Goal: Task Accomplishment & Management: Manage account settings

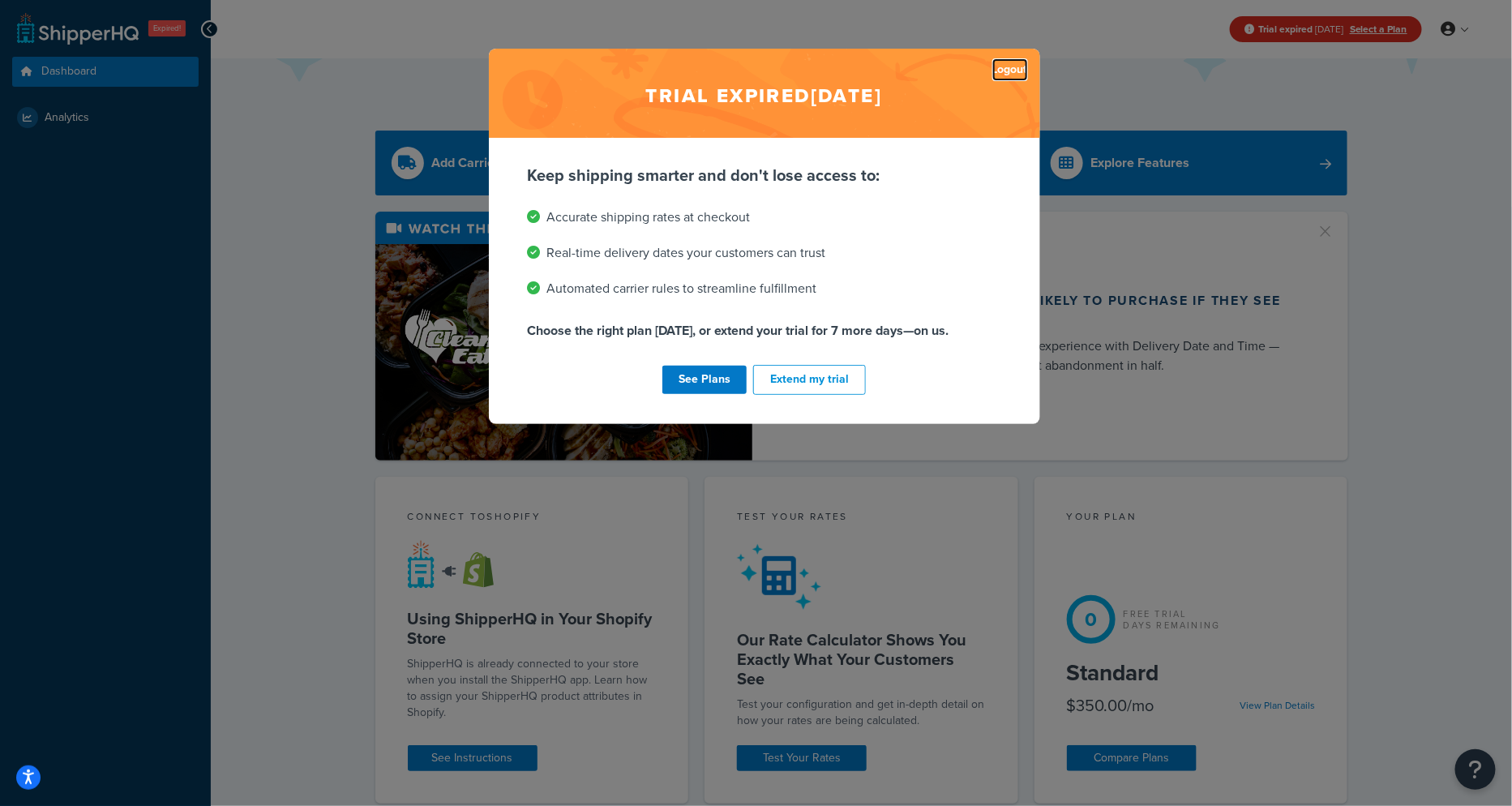
click at [1007, 76] on link "Logout" at bounding box center [1010, 69] width 36 height 22
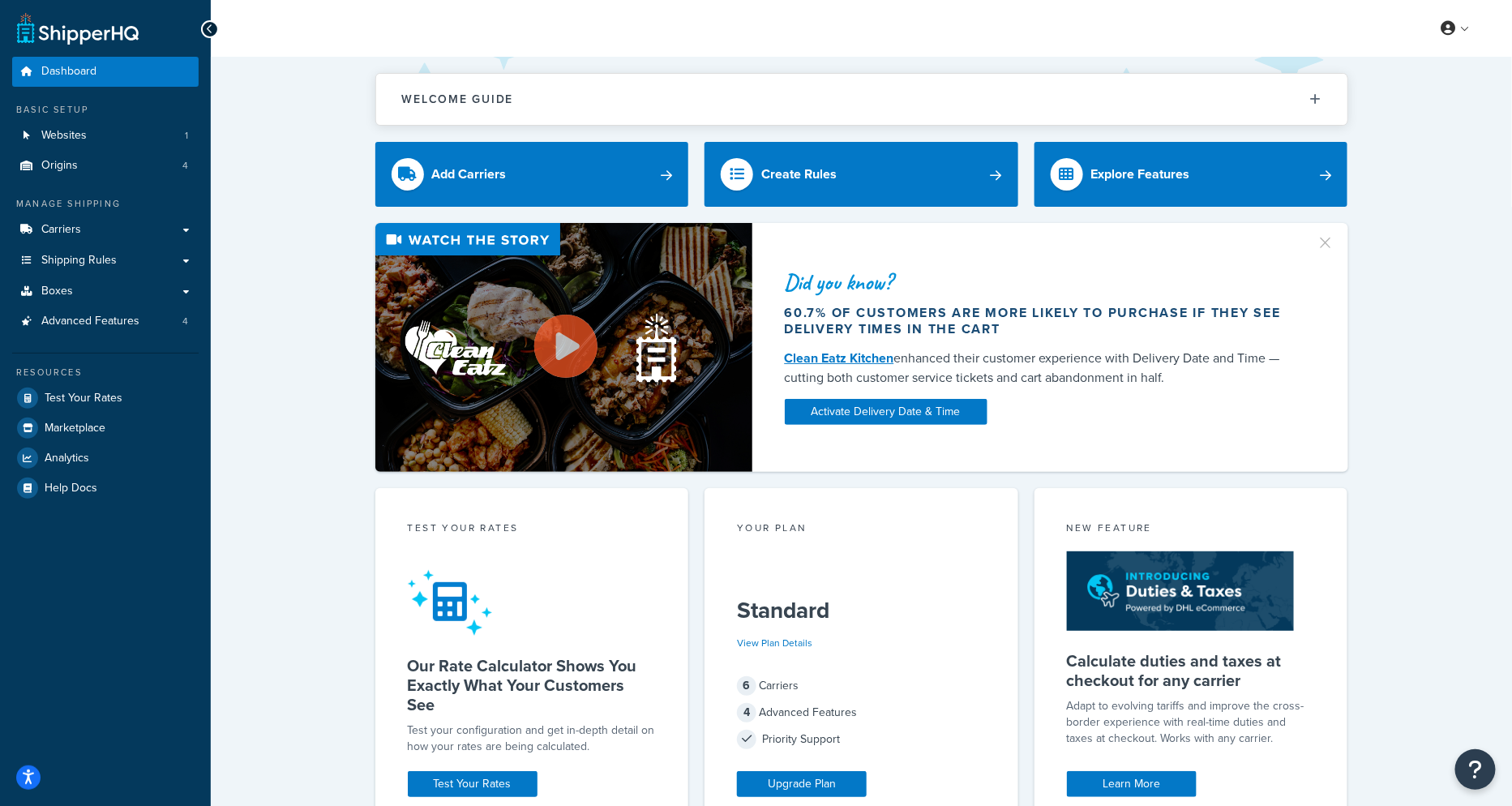
click at [813, 637] on div "View Plan Details" at bounding box center [862, 643] width 249 height 22
click at [810, 638] on link "View Plan Details" at bounding box center [775, 643] width 76 height 15
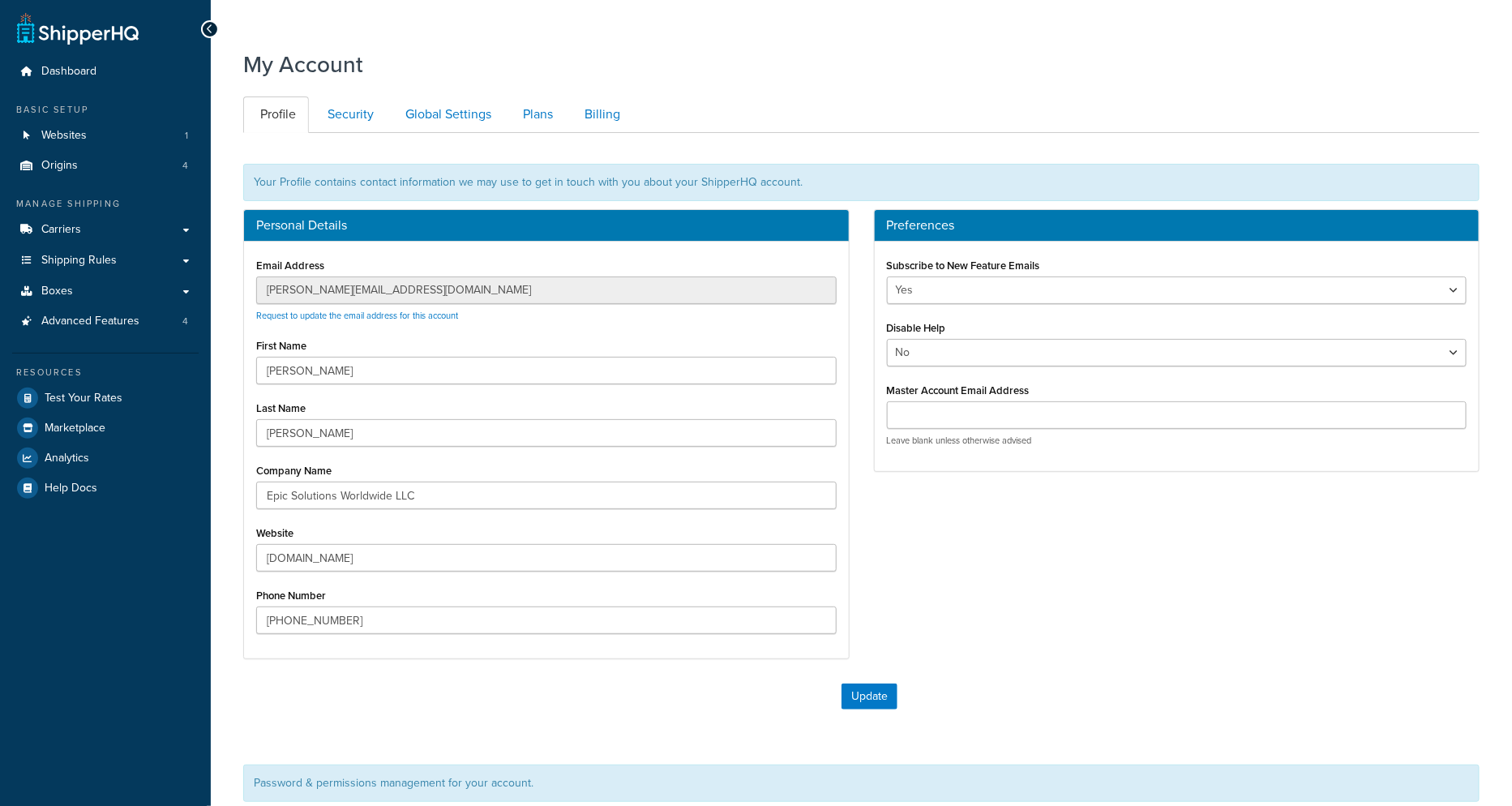
click at [1472, 31] on div at bounding box center [861, 16] width 1301 height 33
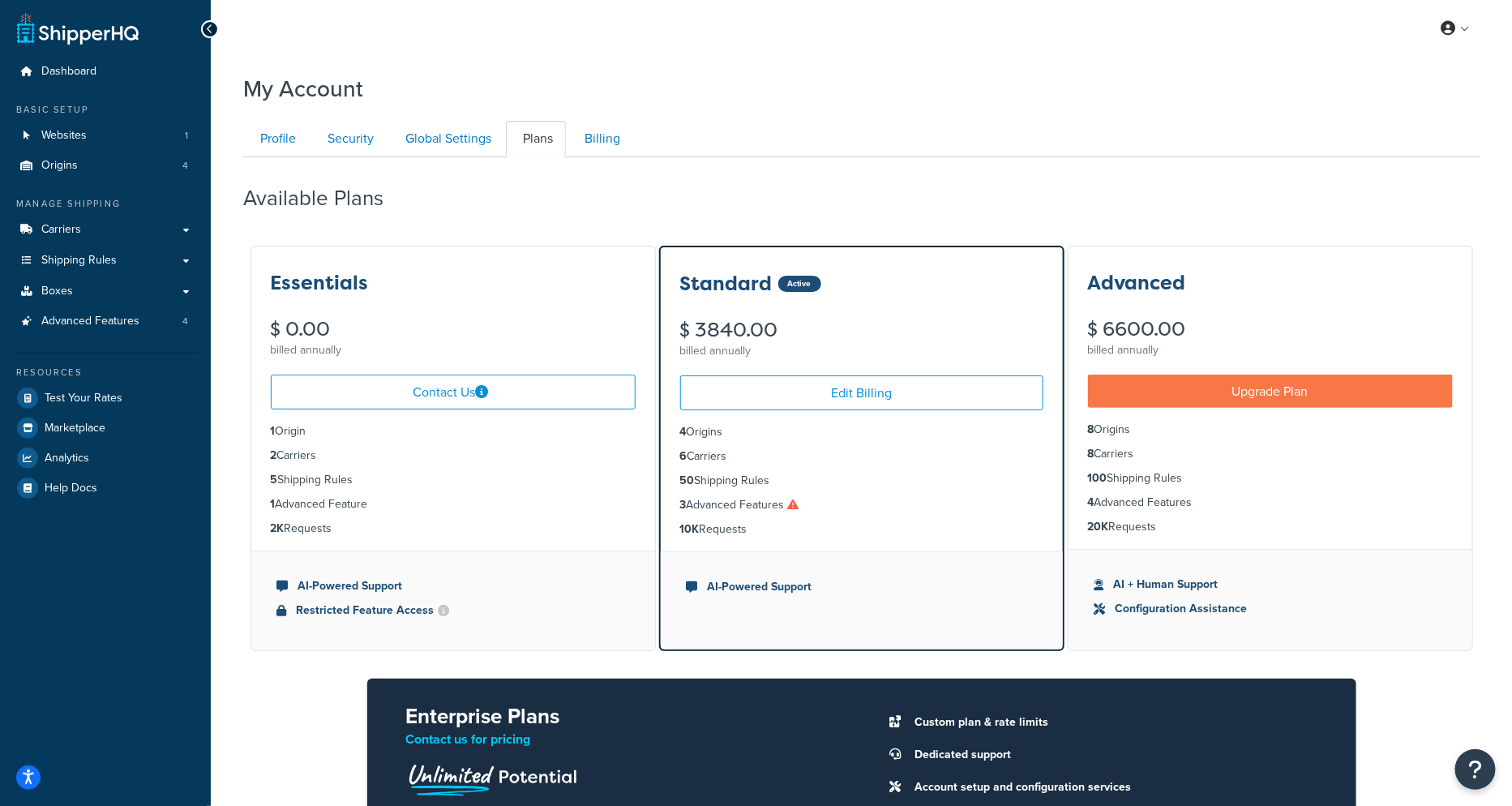
click at [944, 91] on div "My Account" at bounding box center [861, 84] width 1236 height 39
click at [600, 139] on link "Billing" at bounding box center [601, 139] width 65 height 37
